Goal: Navigation & Orientation: Understand site structure

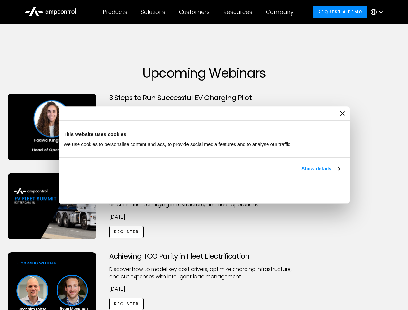
click at [301, 172] on link "Show details" at bounding box center [320, 169] width 38 height 8
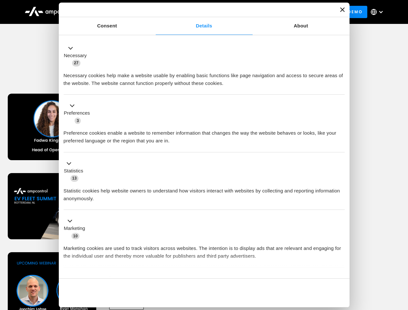
click at [340, 87] on div "Necessary cookies help make a website usable by enabling basic functions like p…" at bounding box center [204, 77] width 281 height 20
click at [401, 260] on div "Achieving TCO Parity in Fleet Electrification Discover how to model key cost dr…" at bounding box center [204, 302] width 406 height 101
click at [199, 12] on div "Customers" at bounding box center [194, 11] width 31 height 7
click at [115, 12] on div "Products" at bounding box center [115, 11] width 25 height 7
click at [153, 12] on div "Solutions" at bounding box center [153, 11] width 25 height 7
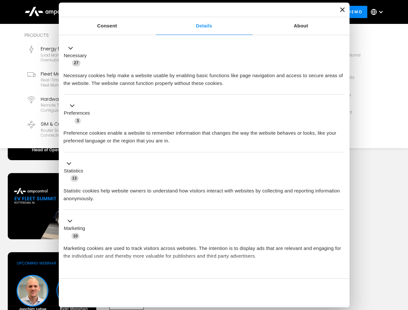
click at [195, 12] on div "Customers" at bounding box center [194, 11] width 31 height 7
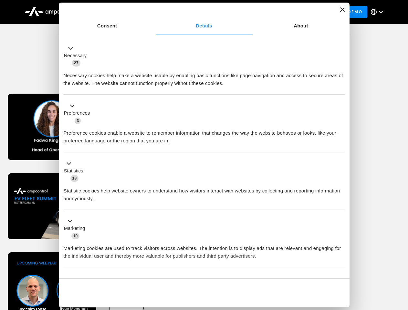
click at [239, 12] on div "Resources" at bounding box center [237, 11] width 29 height 7
click at [282, 12] on div "Company" at bounding box center [279, 11] width 27 height 7
click at [378, 12] on div at bounding box center [380, 11] width 5 height 5
